Goal: Task Accomplishment & Management: Use online tool/utility

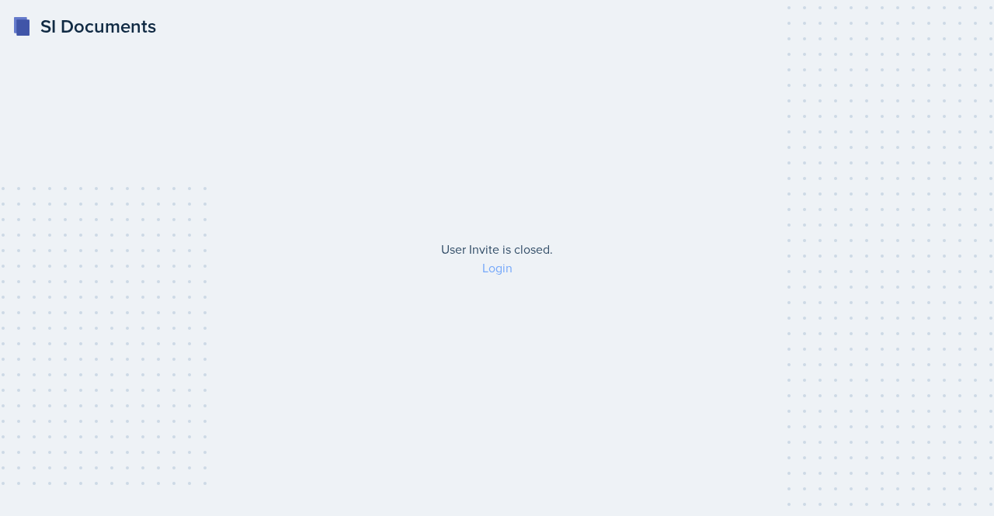
click at [495, 263] on link "Login" at bounding box center [497, 267] width 30 height 17
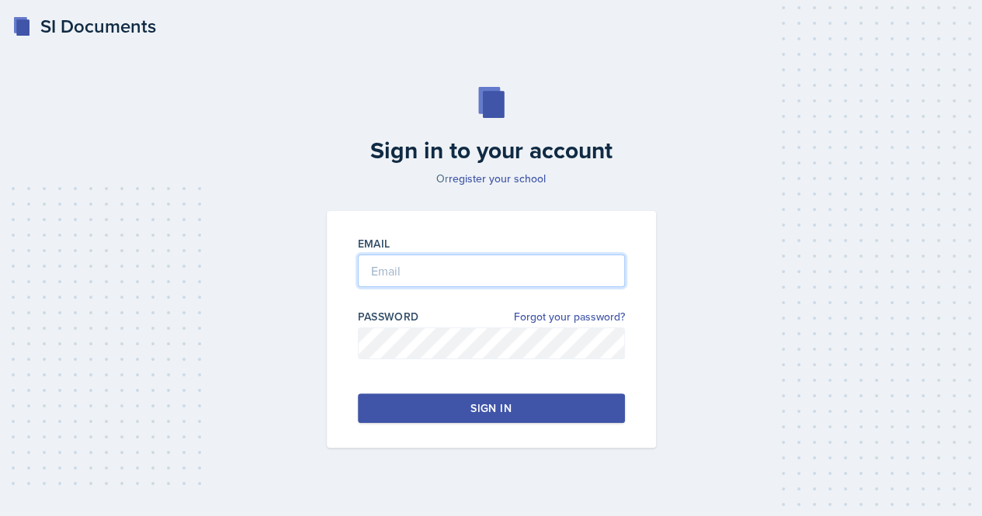
click at [376, 271] on input "email" at bounding box center [491, 271] width 267 height 33
type input "[EMAIL_ADDRESS][DOMAIN_NAME]"
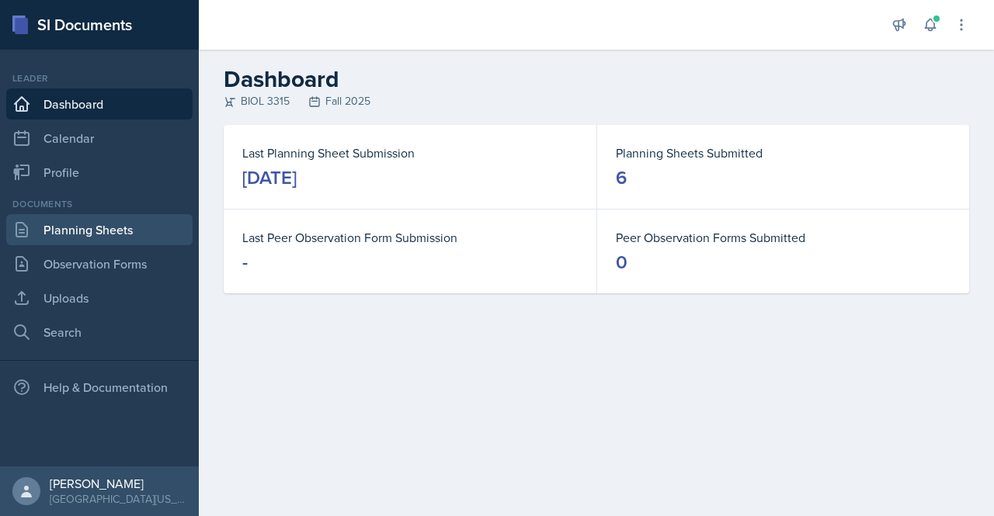
click at [113, 243] on link "Planning Sheets" at bounding box center [99, 229] width 186 height 31
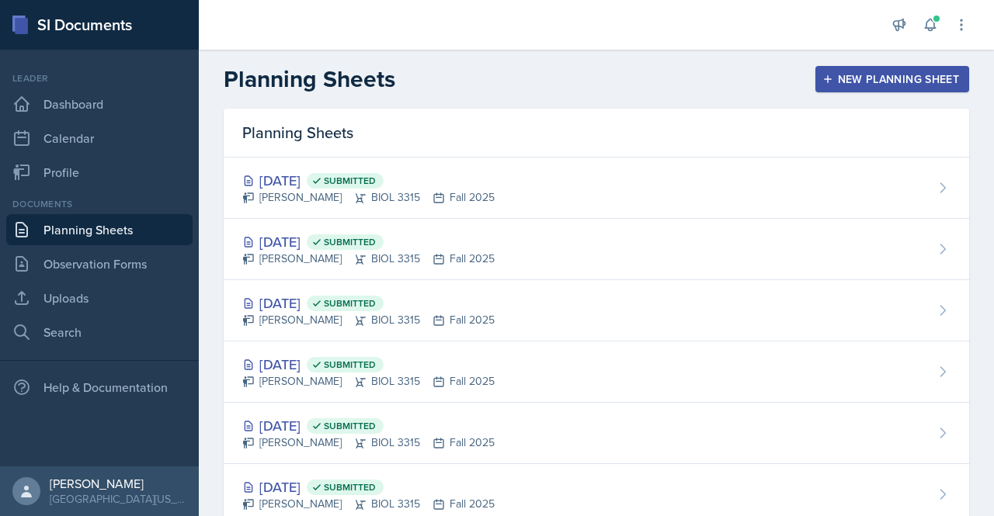
click at [856, 69] on button "New Planning Sheet" at bounding box center [892, 79] width 154 height 26
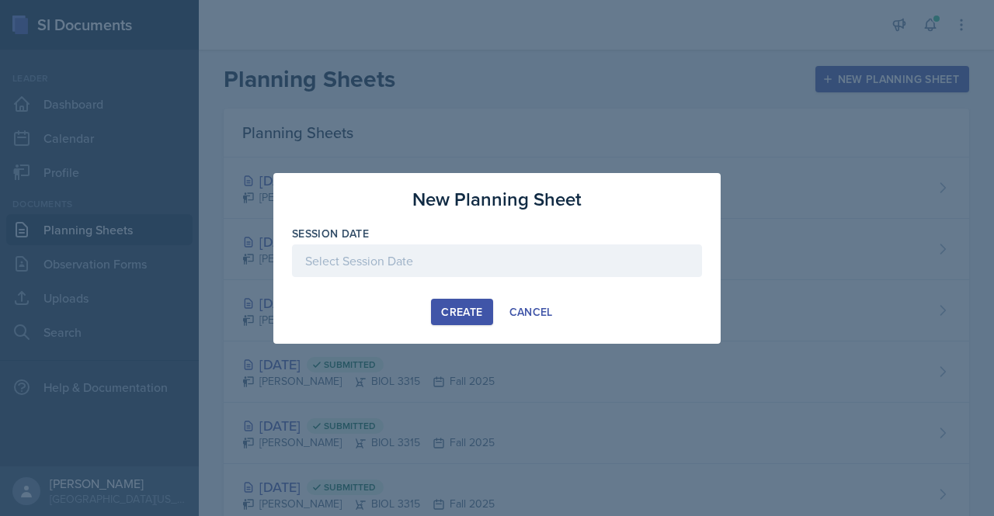
click at [464, 265] on div at bounding box center [497, 261] width 410 height 33
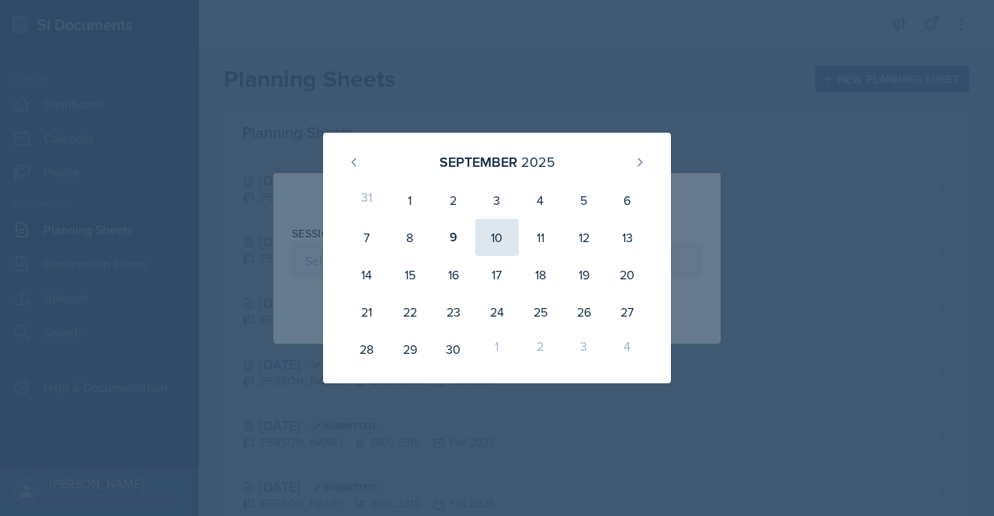
click at [489, 249] on div "10" at bounding box center [496, 237] width 43 height 37
type input "[DATE]"
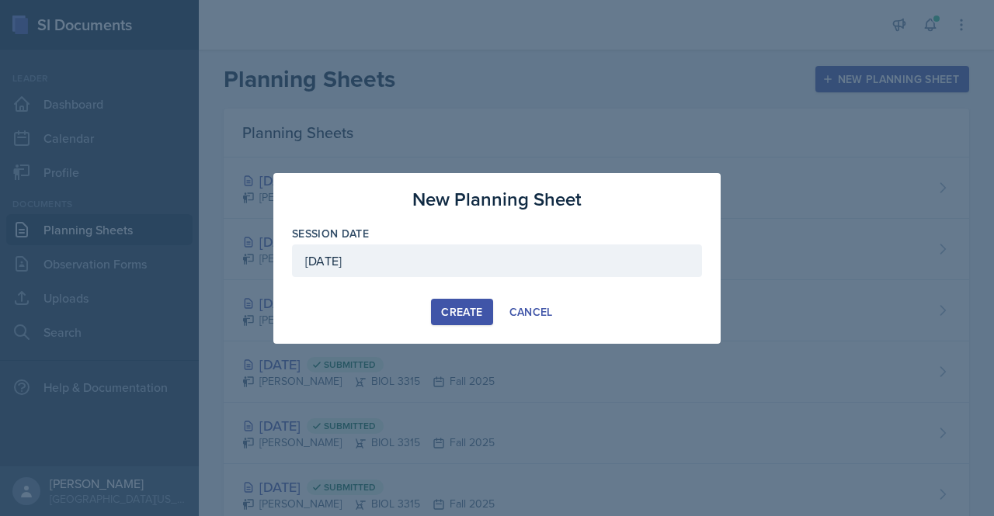
click at [461, 313] on div "Create" at bounding box center [461, 312] width 41 height 12
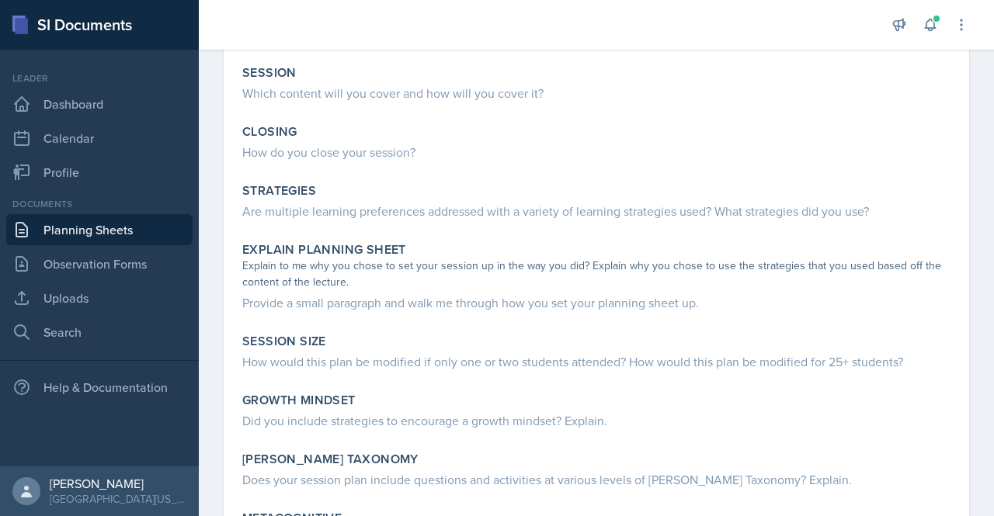
scroll to position [396, 0]
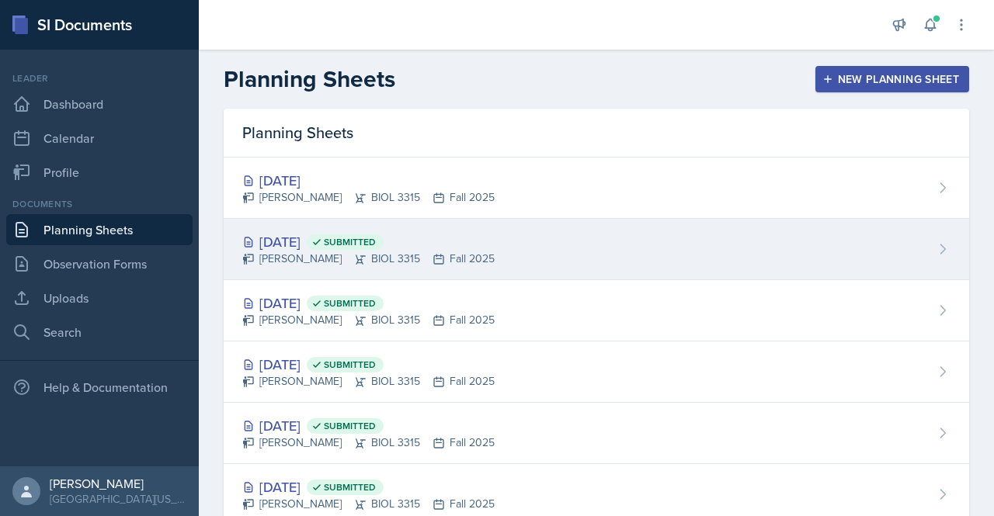
click at [354, 261] on icon at bounding box center [360, 259] width 12 height 12
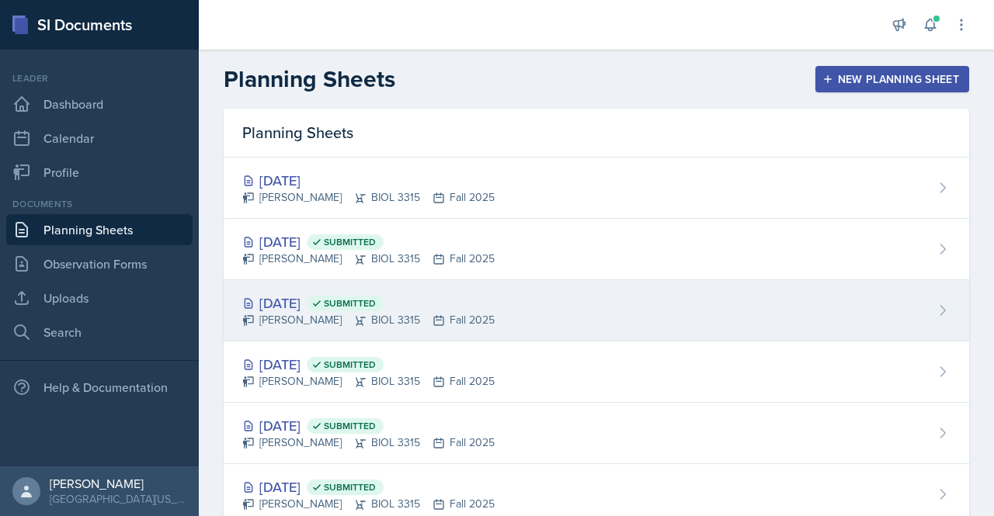
click at [376, 303] on span "Submitted" at bounding box center [350, 303] width 52 height 12
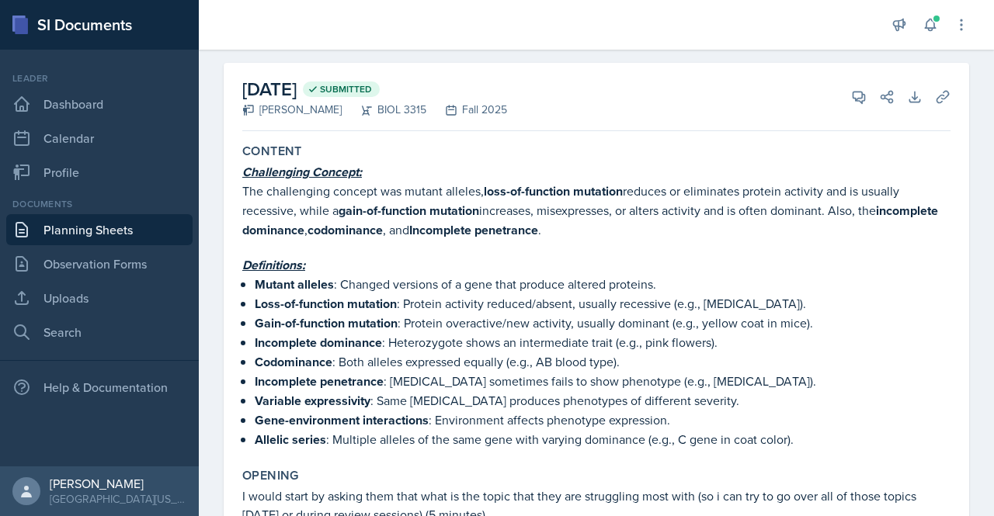
scroll to position [66, 0]
